Goal: Use online tool/utility: Use online tool/utility

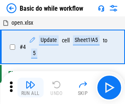
click at [30, 88] on img "button" at bounding box center [31, 85] width 10 height 10
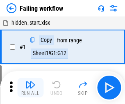
click at [30, 88] on img "button" at bounding box center [31, 85] width 10 height 10
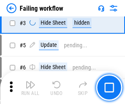
scroll to position [174, 0]
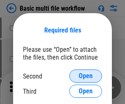
click at [86, 76] on span "Open" at bounding box center [86, 76] width 14 height 7
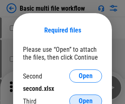
click at [86, 98] on span "Open" at bounding box center [86, 101] width 14 height 7
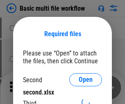
scroll to position [4, 0]
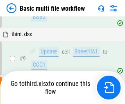
scroll to position [227, 0]
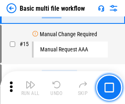
click at [30, 88] on img "button" at bounding box center [31, 85] width 10 height 10
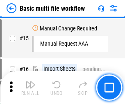
click at [30, 88] on img "button" at bounding box center [31, 85] width 10 height 10
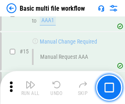
scroll to position [548, 0]
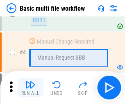
click at [30, 88] on img "button" at bounding box center [31, 85] width 10 height 10
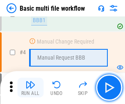
click at [30, 88] on img "button" at bounding box center [31, 85] width 10 height 10
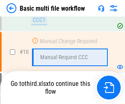
scroll to position [385, 0]
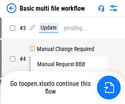
scroll to position [33, 0]
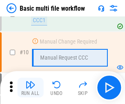
click at [30, 88] on img "button" at bounding box center [31, 85] width 10 height 10
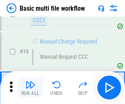
click at [30, 88] on img "button" at bounding box center [31, 85] width 10 height 10
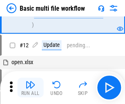
scroll to position [385, 0]
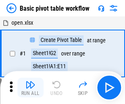
click at [30, 88] on img "button" at bounding box center [31, 85] width 10 height 10
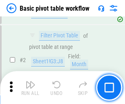
scroll to position [197, 0]
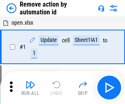
scroll to position [30, 0]
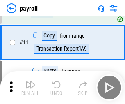
scroll to position [60, 0]
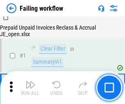
scroll to position [133, 0]
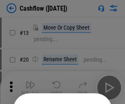
scroll to position [80, 0]
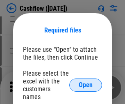
click at [86, 82] on span "Open" at bounding box center [86, 85] width 14 height 7
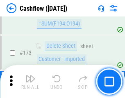
scroll to position [871, 0]
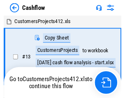
scroll to position [9, 0]
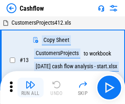
click at [30, 81] on img "button" at bounding box center [31, 85] width 10 height 10
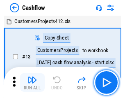
scroll to position [9, 0]
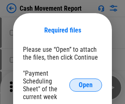
click at [86, 85] on span "Open" at bounding box center [86, 85] width 14 height 7
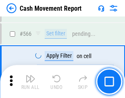
scroll to position [3771, 0]
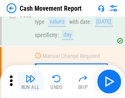
click at [30, 81] on img "button" at bounding box center [31, 79] width 10 height 10
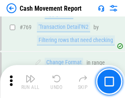
scroll to position [4572, 0]
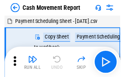
scroll to position [15, 0]
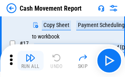
click at [30, 61] on img "button" at bounding box center [31, 58] width 10 height 10
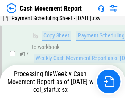
scroll to position [171, 0]
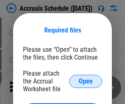
click at [86, 81] on span "Open" at bounding box center [86, 81] width 14 height 7
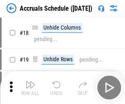
click at [30, 88] on img "button" at bounding box center [31, 85] width 10 height 10
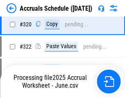
scroll to position [1530, 0]
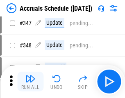
click at [30, 81] on img "button" at bounding box center [31, 79] width 10 height 10
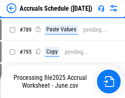
scroll to position [3456, 0]
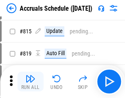
click at [30, 81] on img "button" at bounding box center [31, 79] width 10 height 10
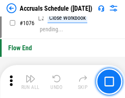
scroll to position [4927, 0]
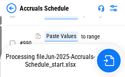
scroll to position [4191, 0]
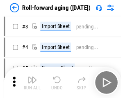
scroll to position [1, 0]
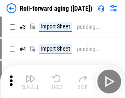
click at [30, 81] on img "button" at bounding box center [31, 79] width 10 height 10
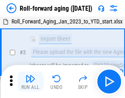
click at [30, 81] on img "button" at bounding box center [31, 79] width 10 height 10
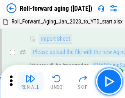
scroll to position [53, 0]
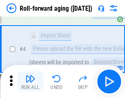
click at [30, 81] on img "button" at bounding box center [31, 79] width 10 height 10
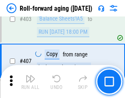
scroll to position [2853, 0]
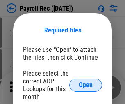
click at [86, 85] on span "Open" at bounding box center [86, 85] width 14 height 7
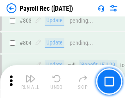
scroll to position [5227, 0]
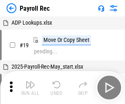
click at [30, 88] on img "button" at bounding box center [31, 85] width 10 height 10
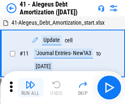
click at [30, 88] on img "button" at bounding box center [31, 85] width 10 height 10
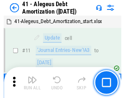
scroll to position [102, 0]
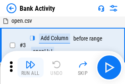
click at [30, 67] on img "button" at bounding box center [31, 64] width 10 height 10
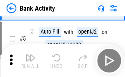
scroll to position [44, 0]
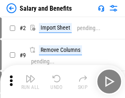
scroll to position [11, 0]
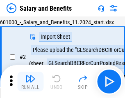
click at [30, 81] on img "button" at bounding box center [31, 79] width 10 height 10
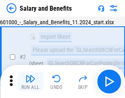
click at [30, 81] on img "button" at bounding box center [31, 79] width 10 height 10
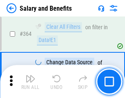
scroll to position [3874, 0]
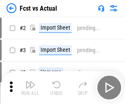
click at [30, 81] on img "button" at bounding box center [31, 85] width 10 height 10
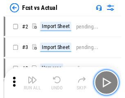
scroll to position [11, 0]
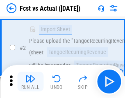
click at [30, 81] on img "button" at bounding box center [31, 79] width 10 height 10
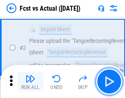
scroll to position [77, 0]
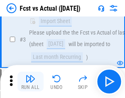
click at [30, 81] on img "button" at bounding box center [31, 79] width 10 height 10
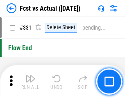
scroll to position [3938, 0]
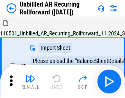
scroll to position [18, 0]
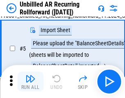
click at [30, 81] on img "button" at bounding box center [31, 79] width 10 height 10
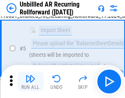
click at [30, 81] on img "button" at bounding box center [31, 79] width 10 height 10
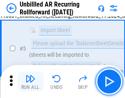
scroll to position [77, 0]
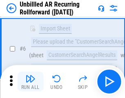
click at [30, 81] on img "button" at bounding box center [31, 79] width 10 height 10
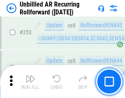
scroll to position [2794, 0]
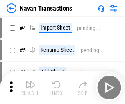
click at [30, 81] on img "button" at bounding box center [31, 85] width 10 height 10
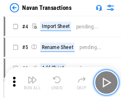
scroll to position [13, 0]
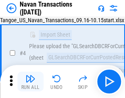
click at [30, 81] on img "button" at bounding box center [31, 79] width 10 height 10
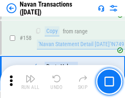
scroll to position [2667, 0]
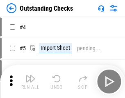
click at [30, 81] on img "button" at bounding box center [31, 79] width 10 height 10
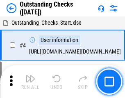
scroll to position [35, 0]
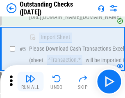
click at [30, 81] on img "button" at bounding box center [31, 79] width 10 height 10
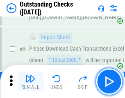
scroll to position [86, 0]
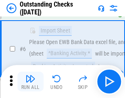
click at [30, 81] on img "button" at bounding box center [31, 79] width 10 height 10
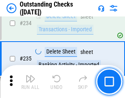
scroll to position [2498, 0]
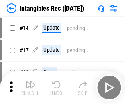
click at [30, 88] on img "button" at bounding box center [31, 85] width 10 height 10
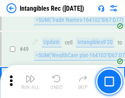
scroll to position [320, 0]
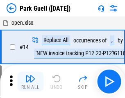
click at [30, 81] on img "button" at bounding box center [31, 79] width 10 height 10
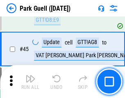
scroll to position [1029, 0]
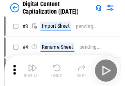
scroll to position [24, 0]
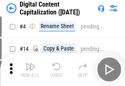
click at [30, 69] on img "button" at bounding box center [31, 66] width 10 height 10
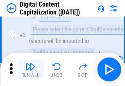
click at [30, 69] on img "button" at bounding box center [31, 66] width 10 height 10
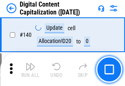
scroll to position [873, 0]
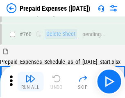
click at [30, 81] on img "button" at bounding box center [31, 79] width 10 height 10
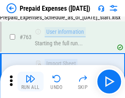
click at [30, 81] on img "button" at bounding box center [31, 79] width 10 height 10
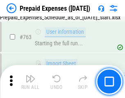
scroll to position [2329, 0]
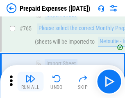
click at [30, 81] on img "button" at bounding box center [31, 79] width 10 height 10
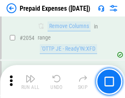
scroll to position [8600, 0]
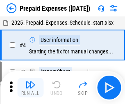
click at [30, 88] on img "button" at bounding box center [31, 85] width 10 height 10
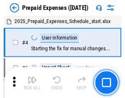
scroll to position [36, 0]
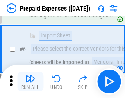
click at [30, 81] on img "button" at bounding box center [31, 79] width 10 height 10
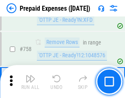
scroll to position [2931, 0]
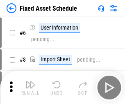
click at [30, 88] on img "button" at bounding box center [31, 85] width 10 height 10
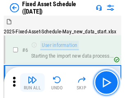
scroll to position [44, 0]
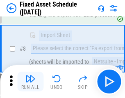
click at [30, 81] on img "button" at bounding box center [31, 79] width 10 height 10
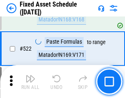
scroll to position [2859, 0]
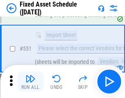
click at [30, 81] on img "button" at bounding box center [31, 79] width 10 height 10
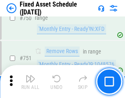
scroll to position [4011, 0]
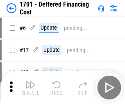
click at [30, 88] on img "button" at bounding box center [31, 85] width 10 height 10
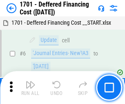
scroll to position [99, 0]
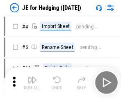
scroll to position [1, 0]
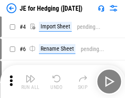
click at [30, 81] on img "button" at bounding box center [31, 79] width 10 height 10
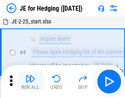
click at [30, 81] on img "button" at bounding box center [31, 79] width 10 height 10
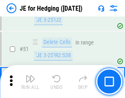
scroll to position [533, 0]
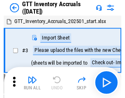
scroll to position [1, 0]
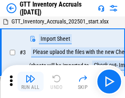
click at [30, 81] on img "button" at bounding box center [31, 79] width 10 height 10
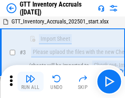
click at [30, 81] on img "button" at bounding box center [31, 79] width 10 height 10
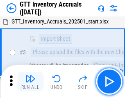
scroll to position [53, 0]
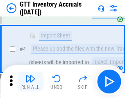
click at [30, 81] on img "button" at bounding box center [31, 79] width 10 height 10
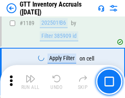
scroll to position [6718, 0]
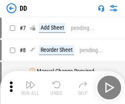
click at [30, 88] on img "button" at bounding box center [31, 85] width 10 height 10
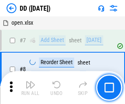
scroll to position [79, 0]
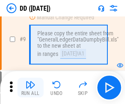
click at [30, 88] on img "button" at bounding box center [31, 85] width 10 height 10
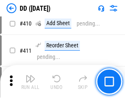
scroll to position [3681, 0]
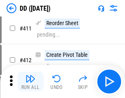
click at [30, 81] on img "button" at bounding box center [31, 79] width 10 height 10
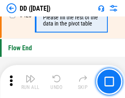
scroll to position [3938, 0]
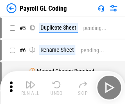
click at [30, 88] on img "button" at bounding box center [31, 85] width 10 height 10
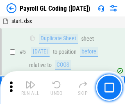
scroll to position [99, 0]
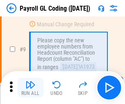
click at [30, 88] on img "button" at bounding box center [31, 85] width 10 height 10
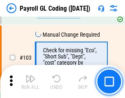
scroll to position [1930, 0]
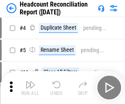
click at [30, 88] on img "button" at bounding box center [31, 85] width 10 height 10
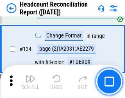
scroll to position [989, 0]
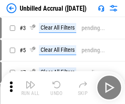
click at [30, 88] on img "button" at bounding box center [31, 85] width 10 height 10
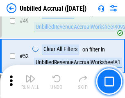
scroll to position [746, 0]
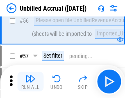
click at [30, 81] on img "button" at bounding box center [31, 79] width 10 height 10
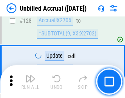
scroll to position [2451, 0]
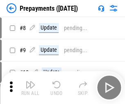
click at [30, 88] on img "button" at bounding box center [31, 85] width 10 height 10
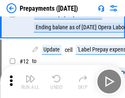
scroll to position [51, 0]
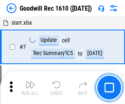
scroll to position [141, 0]
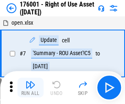
click at [30, 88] on img "button" at bounding box center [31, 85] width 10 height 10
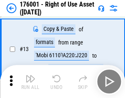
scroll to position [53, 0]
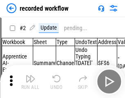
click at [30, 81] on img "button" at bounding box center [31, 79] width 10 height 10
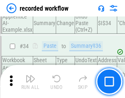
scroll to position [2571, 0]
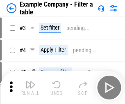
click at [30, 88] on img "button" at bounding box center [31, 85] width 10 height 10
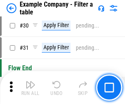
scroll to position [753, 0]
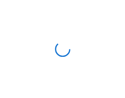
scroll to position [13, 0]
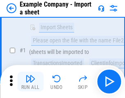
click at [30, 81] on img "button" at bounding box center [31, 79] width 10 height 10
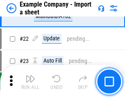
scroll to position [182, 0]
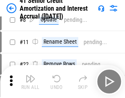
click at [30, 81] on img "button" at bounding box center [31, 79] width 10 height 10
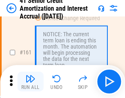
click at [30, 81] on img "button" at bounding box center [31, 79] width 10 height 10
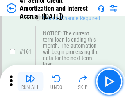
scroll to position [880, 0]
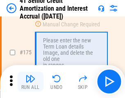
click at [30, 81] on img "button" at bounding box center [31, 79] width 10 height 10
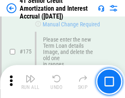
scroll to position [963, 0]
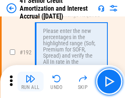
click at [30, 81] on img "button" at bounding box center [31, 79] width 10 height 10
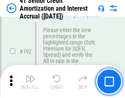
scroll to position [1050, 0]
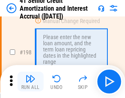
click at [30, 81] on img "button" at bounding box center [31, 79] width 10 height 10
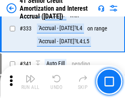
scroll to position [2102, 0]
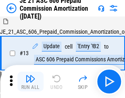
click at [30, 81] on img "button" at bounding box center [31, 79] width 10 height 10
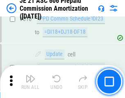
scroll to position [1536, 0]
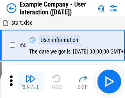
click at [30, 81] on img "button" at bounding box center [31, 79] width 10 height 10
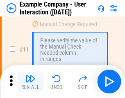
click at [30, 81] on img "button" at bounding box center [31, 79] width 10 height 10
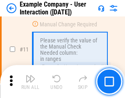
scroll to position [178, 0]
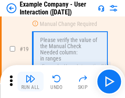
click at [30, 81] on img "button" at bounding box center [31, 79] width 10 height 10
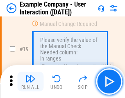
click at [30, 81] on img "button" at bounding box center [31, 79] width 10 height 10
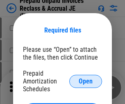
click at [86, 81] on span "Open" at bounding box center [86, 81] width 14 height 7
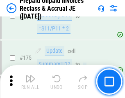
scroll to position [1111, 0]
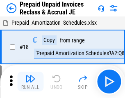
click at [30, 81] on img "button" at bounding box center [31, 79] width 10 height 10
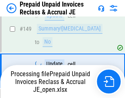
scroll to position [1069, 0]
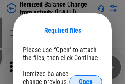
click at [86, 78] on span "Open" at bounding box center [86, 81] width 14 height 7
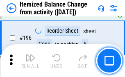
scroll to position [1583, 0]
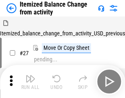
scroll to position [13, 0]
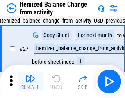
click at [30, 81] on img "button" at bounding box center [31, 79] width 10 height 10
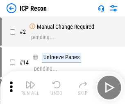
scroll to position [4, 0]
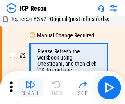
click at [30, 88] on img "button" at bounding box center [31, 85] width 10 height 10
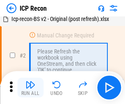
click at [30, 88] on img "button" at bounding box center [31, 85] width 10 height 10
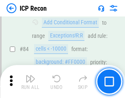
scroll to position [806, 0]
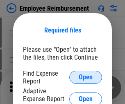
click at [86, 77] on span "Open" at bounding box center [86, 77] width 14 height 7
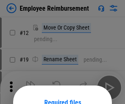
scroll to position [72, 0]
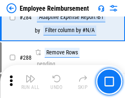
scroll to position [2236, 0]
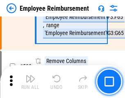
click at [30, 81] on img "button" at bounding box center [31, 79] width 10 height 10
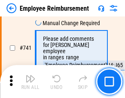
scroll to position [5772, 0]
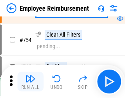
click at [30, 81] on img "button" at bounding box center [31, 79] width 10 height 10
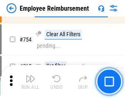
click at [30, 81] on img "button" at bounding box center [31, 79] width 10 height 10
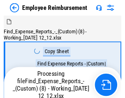
scroll to position [28, 0]
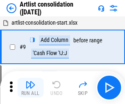
click at [30, 88] on img "button" at bounding box center [31, 85] width 10 height 10
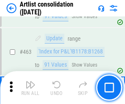
scroll to position [3602, 0]
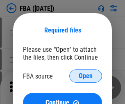
click at [86, 76] on span "Open" at bounding box center [86, 76] width 14 height 7
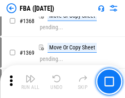
scroll to position [8835, 0]
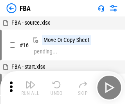
scroll to position [8, 0]
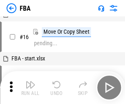
click at [30, 88] on img "button" at bounding box center [31, 85] width 10 height 10
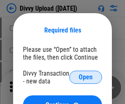
click at [86, 77] on span "Open" at bounding box center [86, 77] width 14 height 7
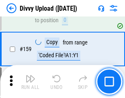
scroll to position [852, 0]
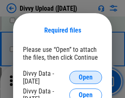
click at [86, 77] on span "Open" at bounding box center [86, 77] width 14 height 7
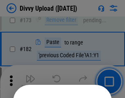
scroll to position [924, 0]
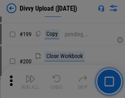
scroll to position [1196, 0]
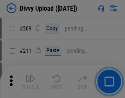
scroll to position [1397, 0]
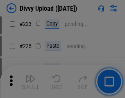
scroll to position [1642, 0]
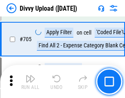
scroll to position [5628, 0]
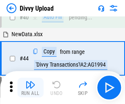
click at [30, 88] on img "button" at bounding box center [31, 85] width 10 height 10
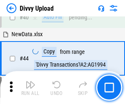
scroll to position [91, 0]
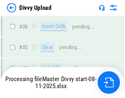
scroll to position [852, 0]
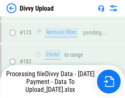
scroll to position [927, 0]
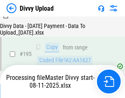
scroll to position [1150, 0]
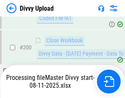
scroll to position [1331, 0]
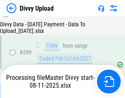
scroll to position [1513, 0]
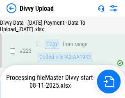
scroll to position [1875, 0]
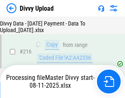
scroll to position [1694, 0]
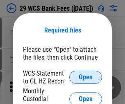
click at [86, 77] on span "Open" at bounding box center [86, 77] width 14 height 7
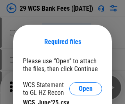
scroll to position [12, 0]
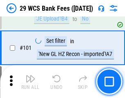
scroll to position [802, 0]
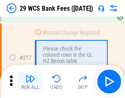
click at [30, 81] on img "button" at bounding box center [31, 79] width 10 height 10
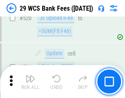
scroll to position [4246, 0]
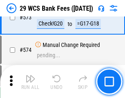
click at [30, 81] on img "button" at bounding box center [31, 79] width 10 height 10
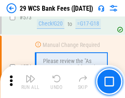
scroll to position [4556, 0]
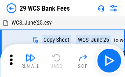
scroll to position [15, 0]
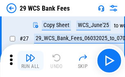
click at [30, 61] on img "button" at bounding box center [31, 58] width 10 height 10
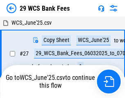
scroll to position [5, 0]
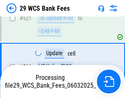
scroll to position [4499, 0]
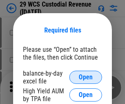
click at [86, 77] on span "Open" at bounding box center [86, 77] width 14 height 7
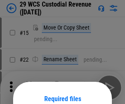
scroll to position [69, 0]
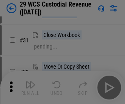
scroll to position [176, 0]
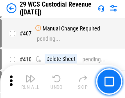
scroll to position [3810, 0]
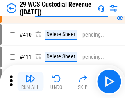
click at [30, 81] on img "button" at bounding box center [31, 79] width 10 height 10
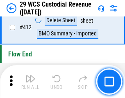
scroll to position [3929, 0]
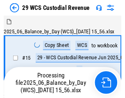
scroll to position [20, 0]
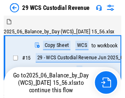
scroll to position [15, 0]
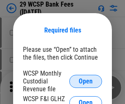
click at [86, 81] on span "Open" at bounding box center [86, 81] width 14 height 7
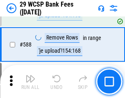
scroll to position [3238, 0]
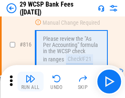
click at [30, 81] on img "button" at bounding box center [31, 79] width 10 height 10
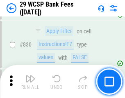
scroll to position [5220, 0]
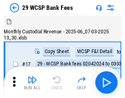
scroll to position [20, 0]
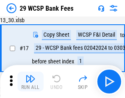
click at [30, 81] on img "button" at bounding box center [31, 79] width 10 height 10
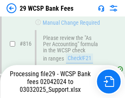
scroll to position [4981, 0]
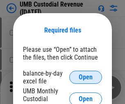
click at [86, 77] on span "Open" at bounding box center [86, 77] width 14 height 7
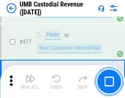
scroll to position [3837, 0]
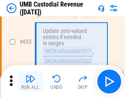
click at [30, 81] on img "button" at bounding box center [31, 79] width 10 height 10
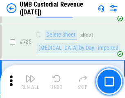
scroll to position [5031, 0]
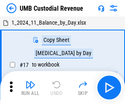
scroll to position [6, 0]
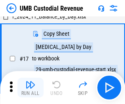
click at [30, 88] on img "button" at bounding box center [31, 85] width 10 height 10
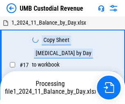
scroll to position [6, 0]
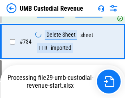
scroll to position [5012, 0]
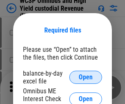
click at [86, 77] on span "Open" at bounding box center [86, 77] width 14 height 7
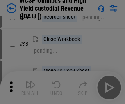
scroll to position [188, 0]
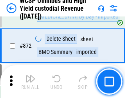
scroll to position [6963, 0]
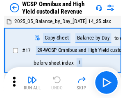
scroll to position [5, 0]
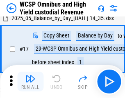
click at [30, 81] on img "button" at bounding box center [31, 79] width 10 height 10
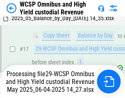
scroll to position [171, 0]
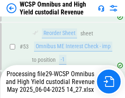
scroll to position [601, 0]
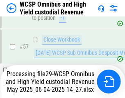
scroll to position [844, 0]
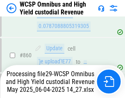
scroll to position [6944, 0]
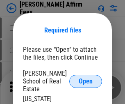
click at [86, 78] on span "Open" at bounding box center [86, 81] width 14 height 7
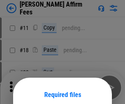
scroll to position [65, 0]
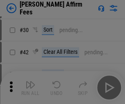
scroll to position [167, 0]
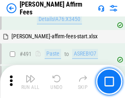
scroll to position [2237, 0]
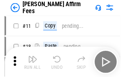
scroll to position [8, 0]
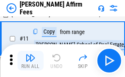
click at [30, 61] on img "button" at bounding box center [31, 58] width 10 height 10
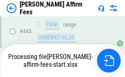
scroll to position [2158, 0]
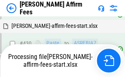
scroll to position [1741, 0]
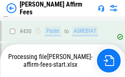
scroll to position [2158, 0]
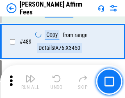
scroll to position [2147, 0]
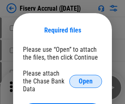
click at [86, 78] on span "Open" at bounding box center [86, 81] width 14 height 7
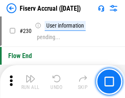
scroll to position [2607, 0]
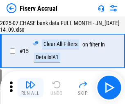
click at [30, 88] on img "button" at bounding box center [31, 85] width 10 height 10
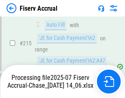
scroll to position [2597, 0]
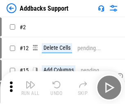
click at [30, 81] on img "button" at bounding box center [31, 85] width 10 height 10
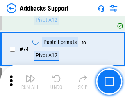
scroll to position [599, 0]
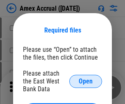
click at [86, 81] on span "Open" at bounding box center [86, 81] width 14 height 7
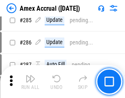
scroll to position [2253, 0]
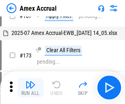
click at [30, 88] on img "button" at bounding box center [31, 85] width 10 height 10
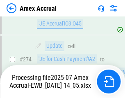
scroll to position [2452, 0]
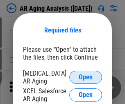
click at [86, 76] on span "Open" at bounding box center [86, 77] width 14 height 7
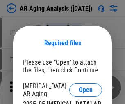
scroll to position [13, 0]
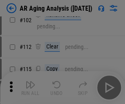
scroll to position [113, 0]
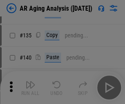
scroll to position [248, 0]
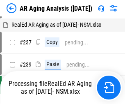
scroll to position [8, 0]
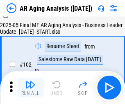
click at [30, 88] on img "button" at bounding box center [31, 85] width 10 height 10
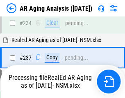
scroll to position [1275, 0]
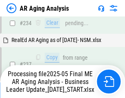
scroll to position [1266, 0]
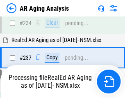
scroll to position [1266, 0]
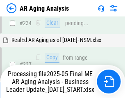
scroll to position [1266, 0]
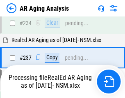
scroll to position [1300, 0]
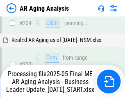
scroll to position [1266, 0]
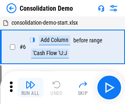
click at [30, 88] on img "button" at bounding box center [31, 85] width 10 height 10
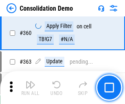
scroll to position [2757, 0]
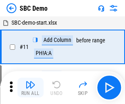
click at [30, 88] on img "button" at bounding box center [31, 85] width 10 height 10
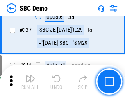
scroll to position [2164, 0]
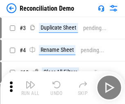
click at [30, 88] on img "button" at bounding box center [31, 85] width 10 height 10
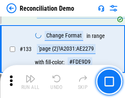
scroll to position [977, 0]
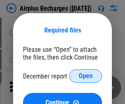
click at [86, 76] on span "Open" at bounding box center [86, 76] width 14 height 7
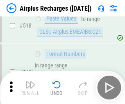
scroll to position [3540, 0]
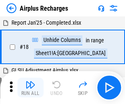
click at [30, 88] on img "button" at bounding box center [31, 85] width 10 height 10
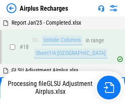
scroll to position [36, 0]
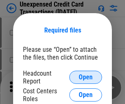
click at [86, 77] on span "Open" at bounding box center [86, 77] width 14 height 7
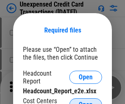
click at [86, 102] on span "Open" at bounding box center [86, 105] width 14 height 7
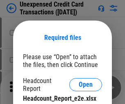
scroll to position [7, 0]
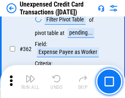
scroll to position [2116, 0]
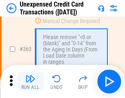
click at [30, 81] on img "button" at bounding box center [31, 79] width 10 height 10
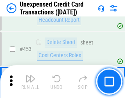
scroll to position [2806, 0]
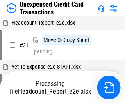
scroll to position [13, 0]
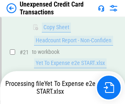
scroll to position [134, 0]
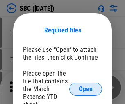
click at [86, 89] on span "Open" at bounding box center [86, 89] width 14 height 7
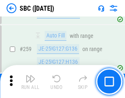
scroll to position [1608, 0]
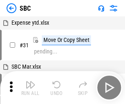
scroll to position [8, 0]
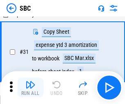
click at [30, 88] on img "button" at bounding box center [31, 85] width 10 height 10
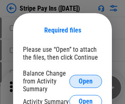
click at [86, 81] on span "Open" at bounding box center [86, 81] width 14 height 7
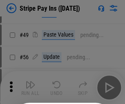
scroll to position [149, 0]
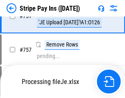
scroll to position [4332, 0]
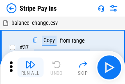
click at [30, 67] on img "button" at bounding box center [31, 64] width 10 height 10
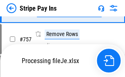
scroll to position [4314, 0]
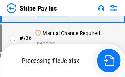
scroll to position [4314, 0]
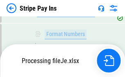
scroll to position [4314, 0]
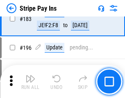
scroll to position [1114, 0]
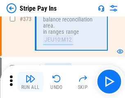
click at [30, 81] on img "button" at bounding box center [31, 79] width 10 height 10
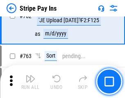
scroll to position [4304, 0]
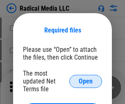
click at [86, 81] on span "Open" at bounding box center [86, 81] width 14 height 7
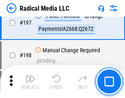
scroll to position [1903, 0]
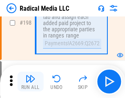
click at [30, 81] on img "button" at bounding box center [31, 79] width 10 height 10
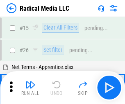
scroll to position [46, 0]
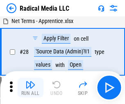
click at [30, 88] on img "button" at bounding box center [31, 85] width 10 height 10
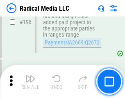
scroll to position [2063, 0]
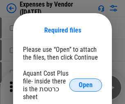
click at [86, 85] on span "Open" at bounding box center [86, 85] width 14 height 7
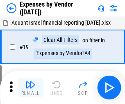
click at [30, 88] on img "button" at bounding box center [31, 85] width 10 height 10
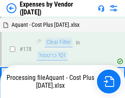
scroll to position [642, 0]
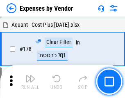
scroll to position [642, 0]
